Goal: Submit feedback/report problem: Submit feedback/report problem

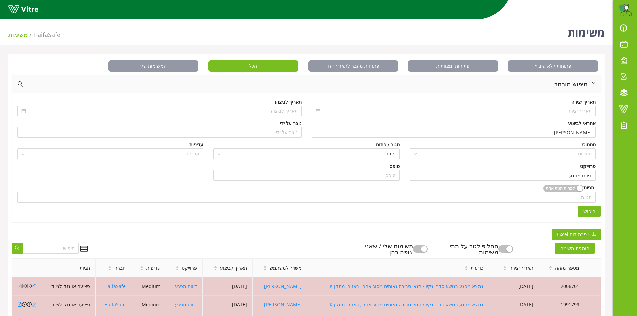
scroll to position [126, 0]
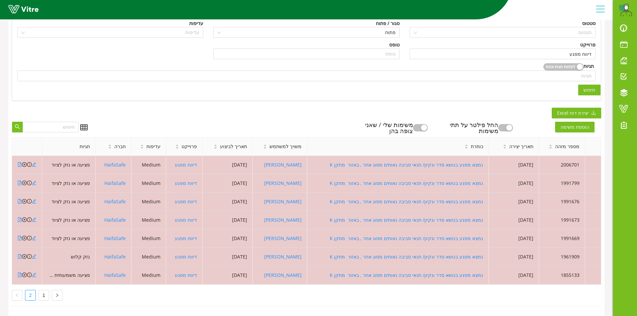
click at [587, 86] on span "חיפוש" at bounding box center [589, 89] width 12 height 7
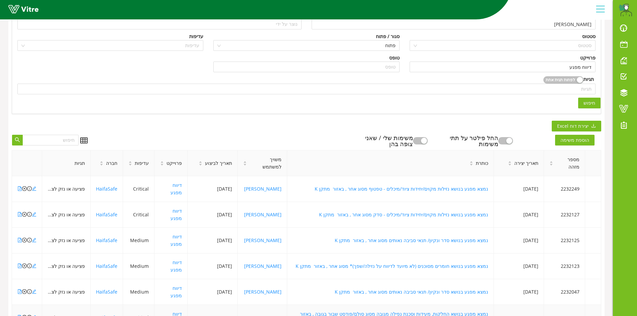
scroll to position [182, 0]
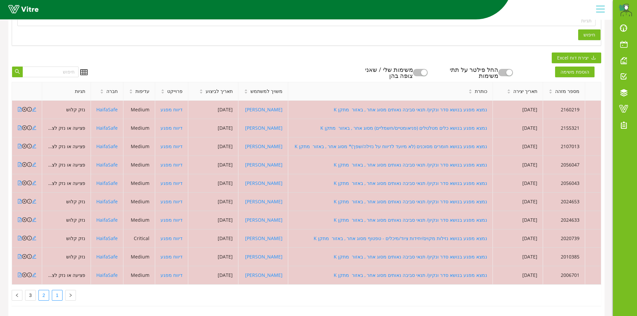
click at [54, 290] on link "1" at bounding box center [57, 295] width 10 height 10
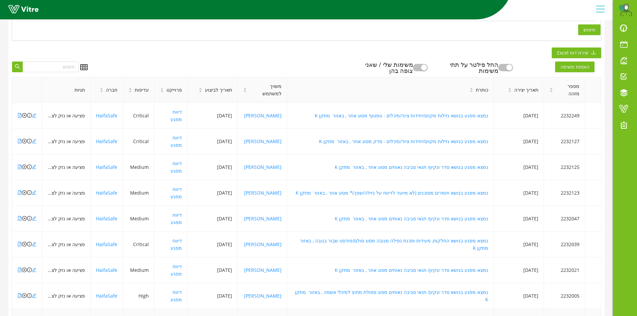
click at [20, 316] on icon "file-pdf" at bounding box center [19, 321] width 5 height 5
click at [19, 293] on icon "file-pdf" at bounding box center [19, 295] width 5 height 5
click at [24, 293] on icon "close-circle" at bounding box center [24, 295] width 5 height 5
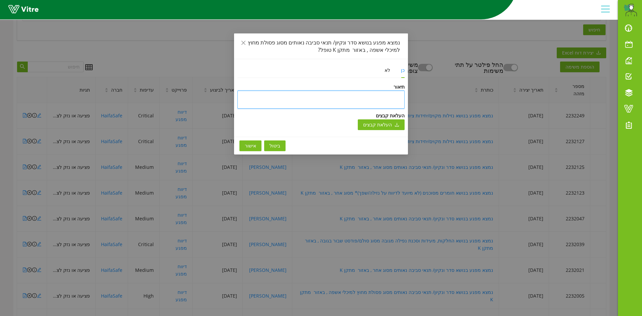
click at [400, 97] on textarea at bounding box center [320, 100] width 167 height 18
type textarea "y"
type textarea "yu"
type textarea "yup"
type textarea "yupk"
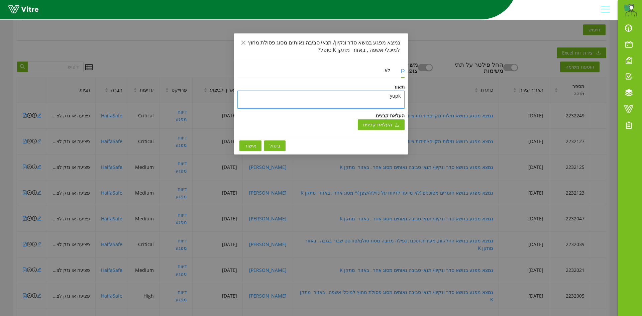
type textarea "yupk"
type textarea "yupk u"
type textarea "yupk ub"
type textarea "yupk ubx"
type textarea "yupk ubxd"
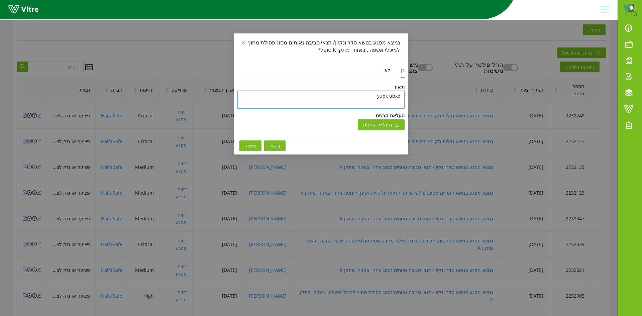
type textarea "yupk ubxdr"
type textarea "yupk ubxd"
type textarea "yupk ubx"
type textarea "yupk ub"
type textarea "yupk u"
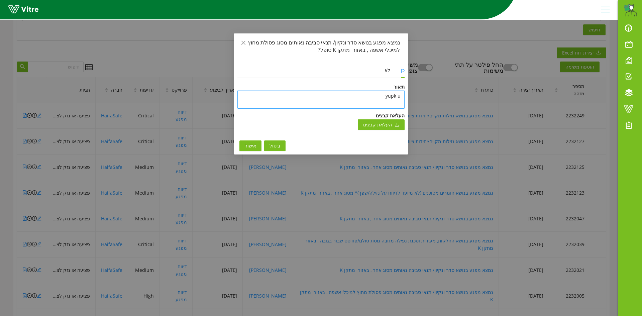
type textarea "yupk"
type textarea "yup"
type textarea "yu"
type textarea "y"
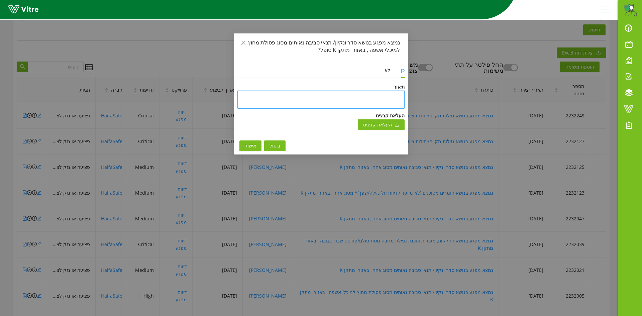
type textarea "נ"
type textarea "נס"
type textarea "נסג"
type textarea "נסגר"
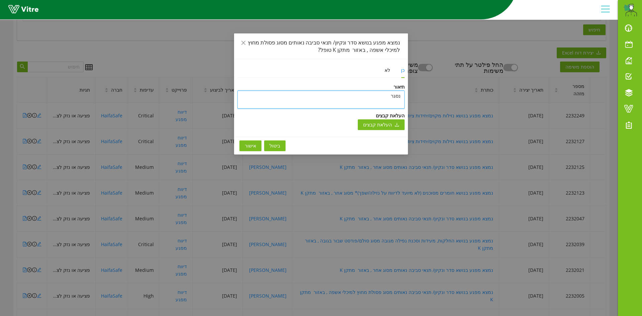
type textarea "נסגר"
type textarea "נסג"
type textarea "נס"
type textarea "נ"
type textarea "ט"
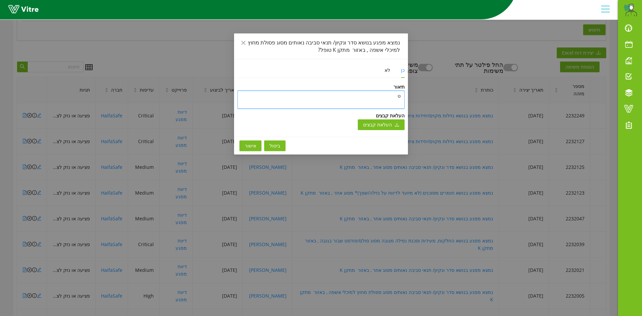
type textarea "טו"
type textarea "טופ"
type textarea "טופל"
type textarea "טופל ו"
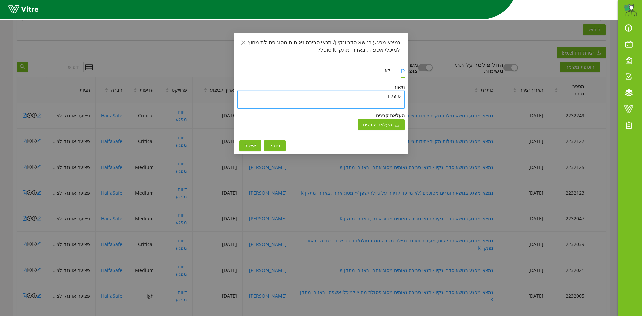
type textarea "טופל ונ"
type textarea "[PERSON_NAME]"
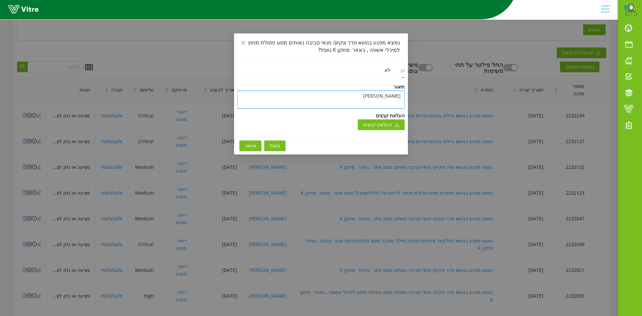
type textarea "[PERSON_NAME] ב"
type textarea "[PERSON_NAME] בת"
type textarea "[PERSON_NAME] בתו"
type textarea "[PERSON_NAME] בתוכ"
type textarea "[PERSON_NAME] בתוכנ"
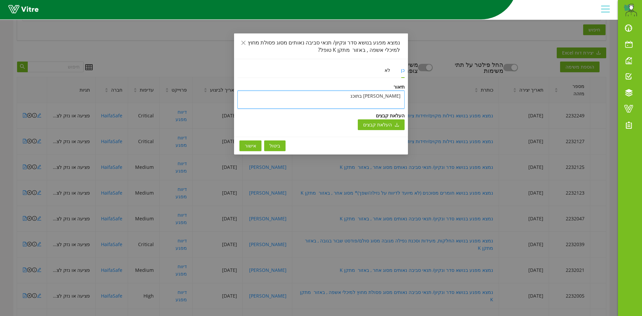
type textarea "[PERSON_NAME] בתוכנה"
click at [242, 143] on button "אישור" at bounding box center [250, 145] width 22 height 11
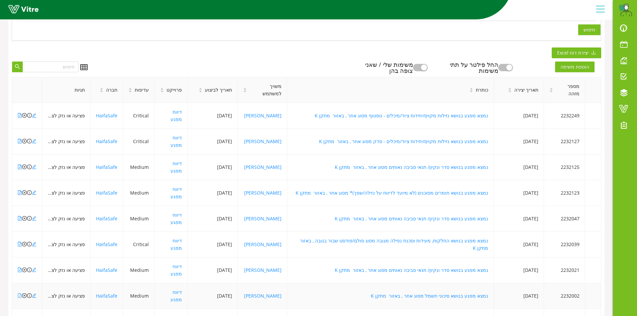
click at [21, 293] on icon "file-pdf" at bounding box center [19, 295] width 5 height 5
click at [18, 267] on icon "file-pdf" at bounding box center [19, 269] width 5 height 5
click at [20, 242] on icon "file-pdf" at bounding box center [20, 244] width 4 height 5
click at [18, 216] on icon "file-pdf" at bounding box center [19, 218] width 5 height 5
click at [20, 190] on icon "file-pdf" at bounding box center [19, 192] width 5 height 5
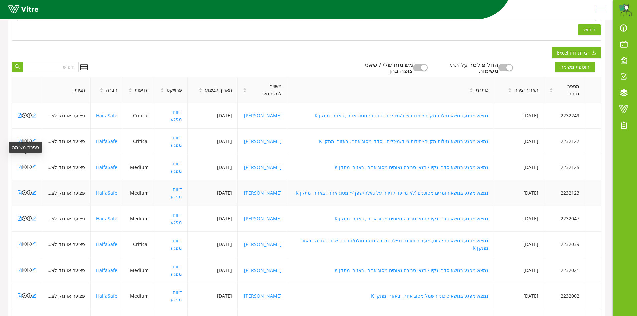
click at [25, 190] on icon "close-circle" at bounding box center [24, 192] width 5 height 5
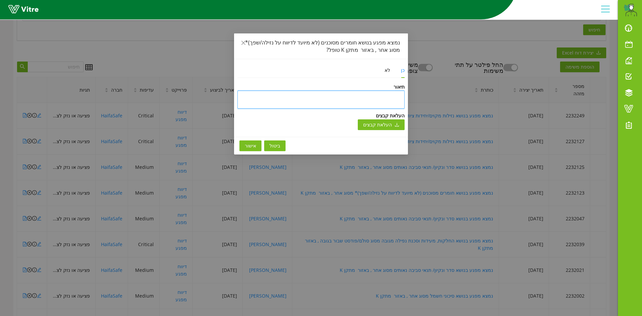
click at [401, 94] on textarea at bounding box center [320, 100] width 167 height 18
type textarea "מ"
type textarea "מפ"
type textarea "מפג"
type textarea "מפגע"
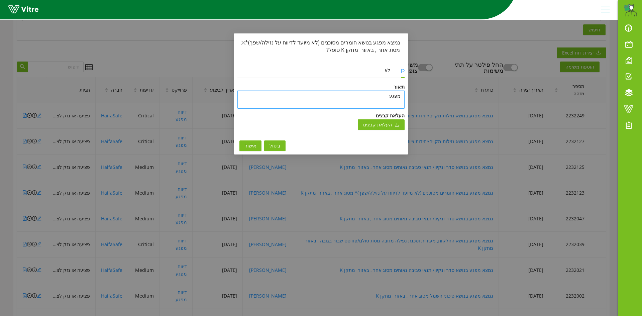
type textarea "מפגע"
type textarea "מפגע ט"
type textarea "מפגע טו"
type textarea "מפגע טופ"
type textarea "מפגע טופל"
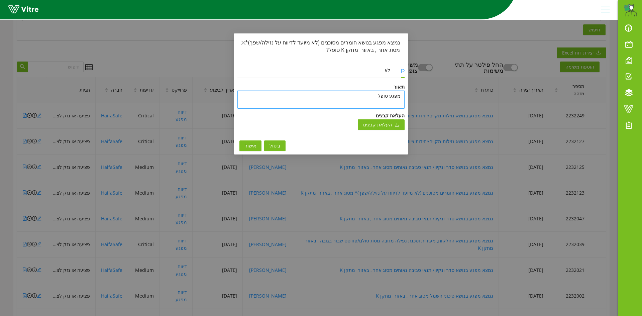
type textarea "מפגע טופל"
type textarea "מפגע טופל ו"
type textarea "מפגע טופל ונ"
type textarea "מפגע טופל ונס"
type textarea "מפגע טופל ונסג"
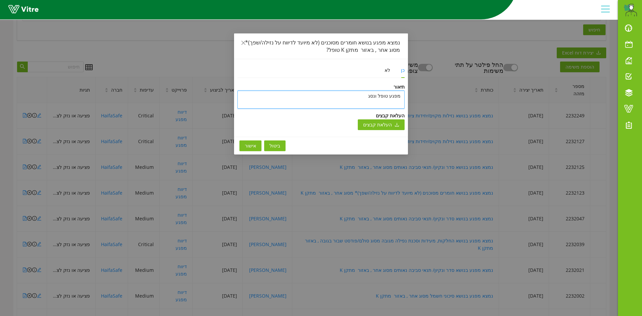
type textarea "מפגע [PERSON_NAME]"
type textarea "מפגע טופל ונסגר ב"
type textarea "מפגע טופל ונסגר בת"
type textarea "מפגע [PERSON_NAME] בתו"
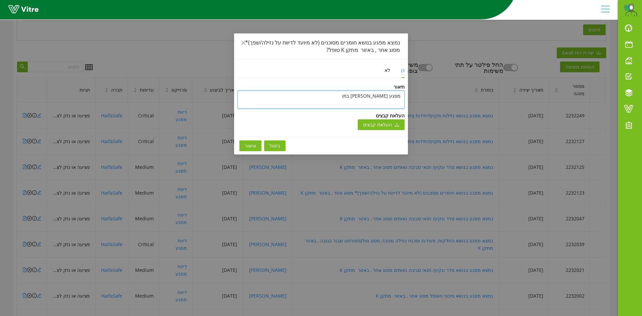
type textarea "מפגע [PERSON_NAME] בתוכ"
type textarea "מפגע [PERSON_NAME] בתוכנ"
type textarea "מפגע [PERSON_NAME] בתוכנה"
click at [254, 142] on span "אישור" at bounding box center [250, 145] width 11 height 7
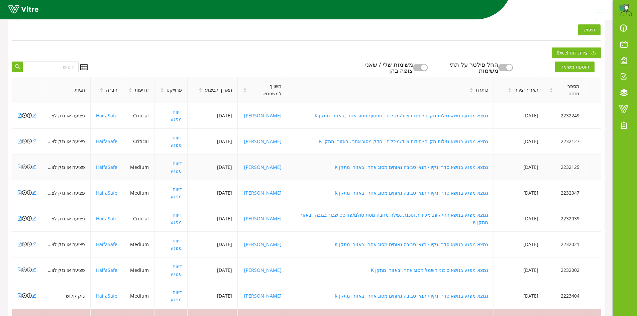
click at [20, 164] on icon "file-pdf" at bounding box center [20, 166] width 4 height 5
click at [19, 139] on icon "file-pdf" at bounding box center [19, 141] width 5 height 5
click at [20, 113] on icon "file-pdf" at bounding box center [20, 115] width 4 height 5
